Goal: Find specific page/section: Find specific page/section

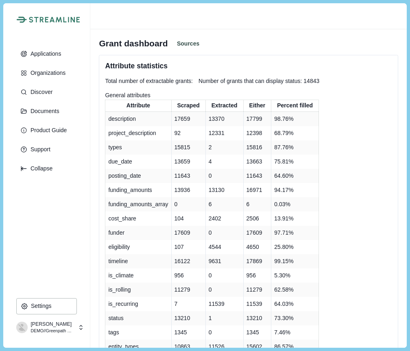
click at [319, 82] on span "Number of grants that can display status: 14843" at bounding box center [259, 81] width 121 height 9
click at [189, 42] on button "Sources" at bounding box center [188, 44] width 29 height 10
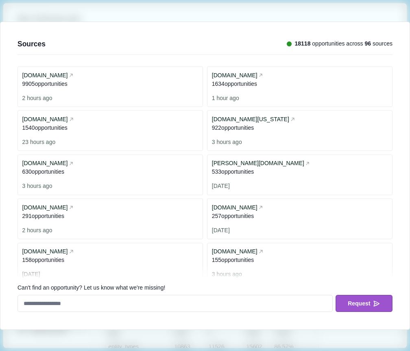
click at [297, 44] on span "18118" at bounding box center [303, 43] width 16 height 7
copy span "18118"
click at [325, 16] on div "Sources 18118 opportunities across 96 sources grants.gov 9905 opportunit ies 2 …" at bounding box center [205, 175] width 410 height 351
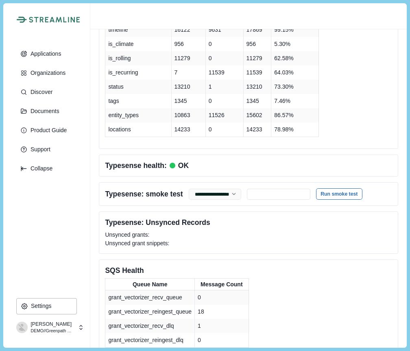
scroll to position [303, 0]
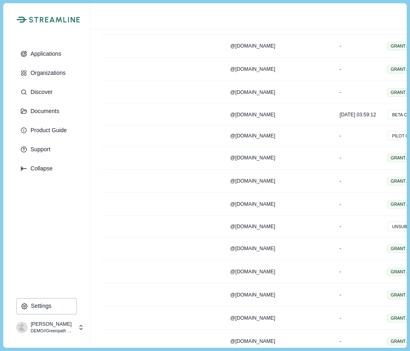
scroll to position [1895, 82]
